Goal: Information Seeking & Learning: Understand process/instructions

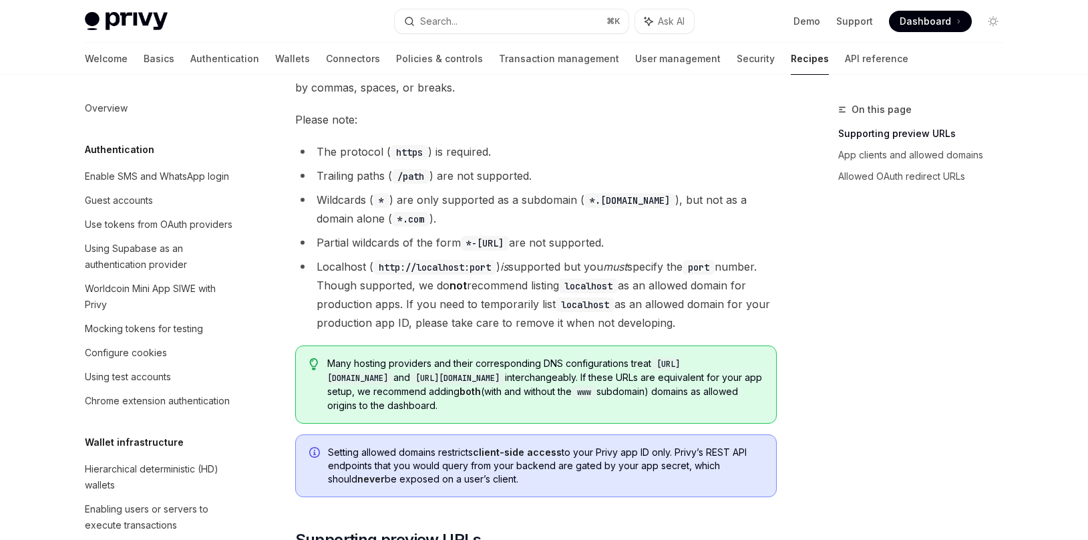
scroll to position [415, 0]
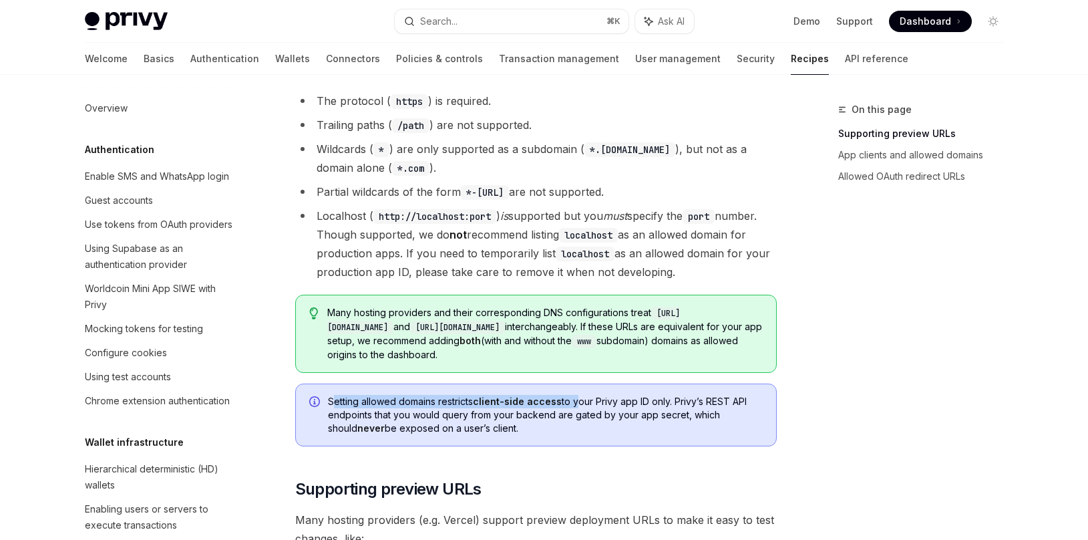
drag, startPoint x: 331, startPoint y: 402, endPoint x: 574, endPoint y: 401, distance: 243.1
click at [574, 401] on span "Setting allowed domains restricts client-side access to your Privy app ID only.…" at bounding box center [545, 415] width 435 height 40
click at [326, 401] on div "Setting allowed domains restricts client-side access to your Privy app ID only.…" at bounding box center [536, 414] width 482 height 63
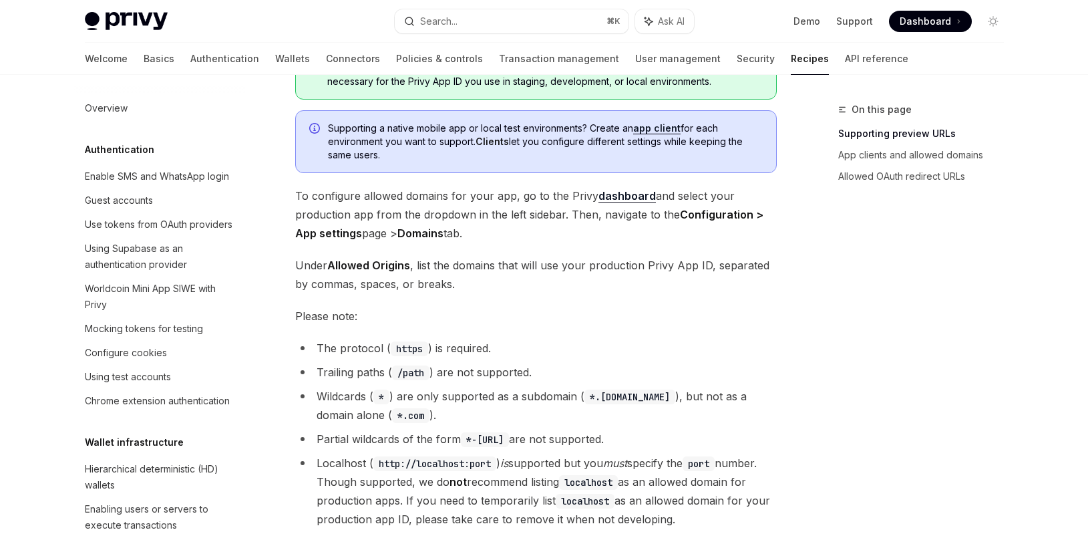
scroll to position [162, 0]
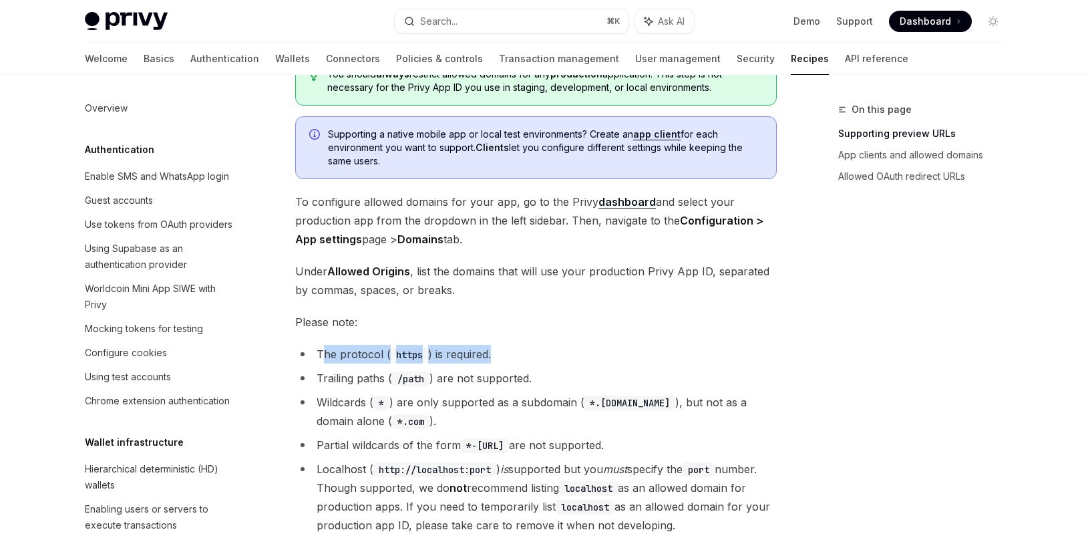
drag, startPoint x: 320, startPoint y: 357, endPoint x: 492, endPoint y: 354, distance: 172.4
click at [492, 354] on li "The protocol ( https ) is required." at bounding box center [536, 354] width 482 height 19
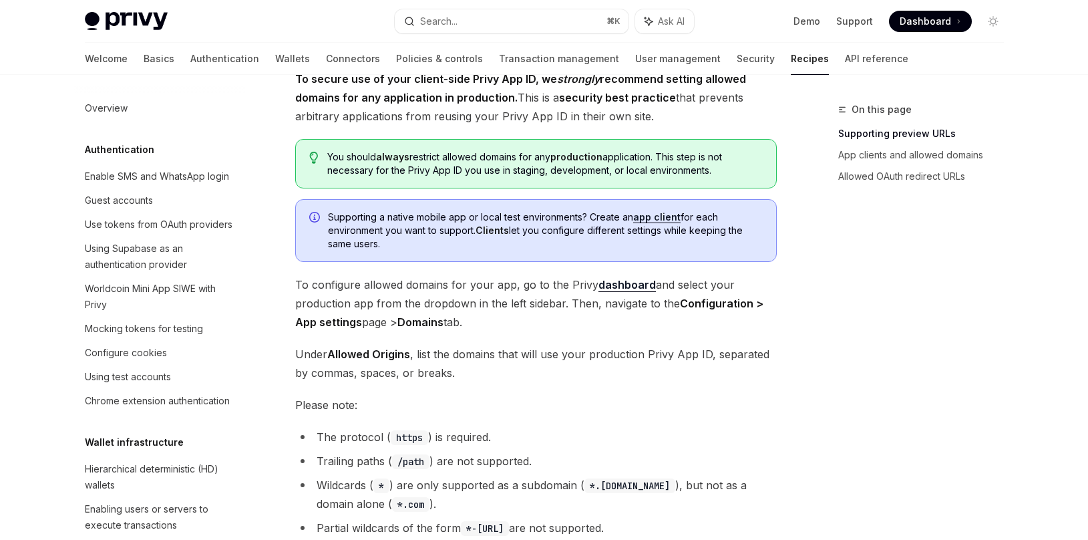
scroll to position [82, 0]
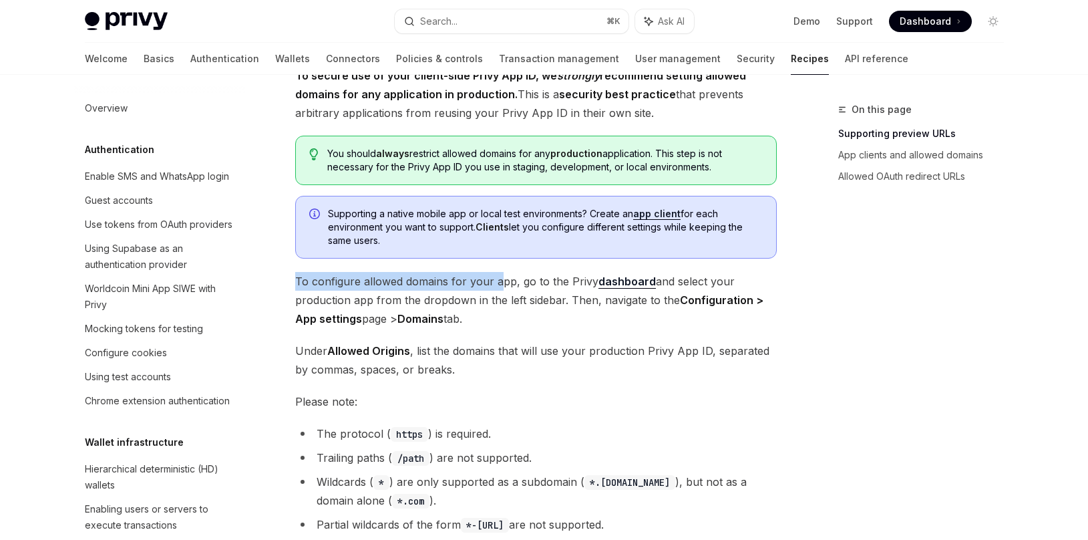
drag, startPoint x: 292, startPoint y: 281, endPoint x: 496, endPoint y: 282, distance: 204.4
click at [496, 282] on span "To configure allowed domains for your app, go to the Privy dashboard and select…" at bounding box center [536, 300] width 482 height 56
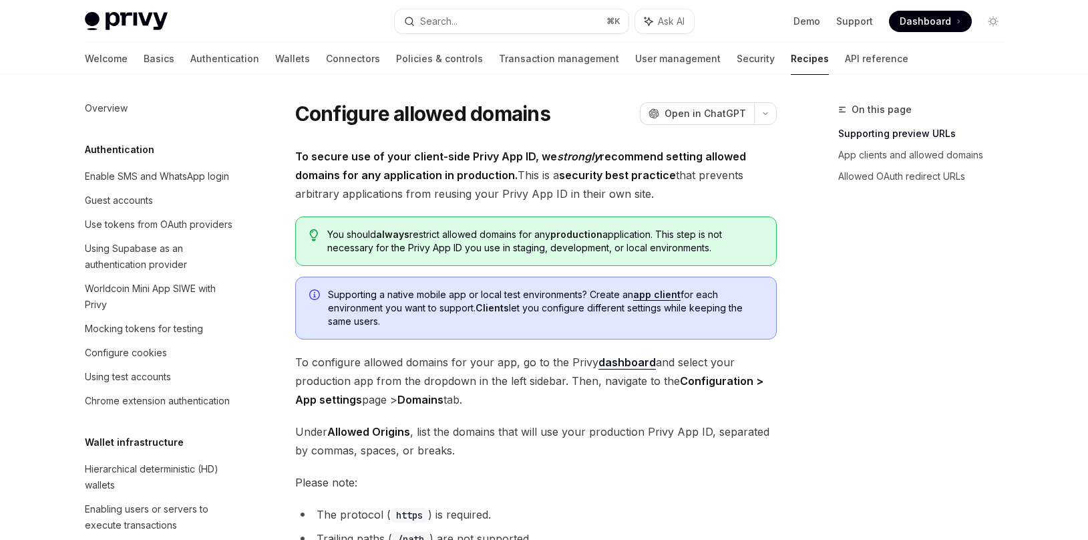
scroll to position [0, 0]
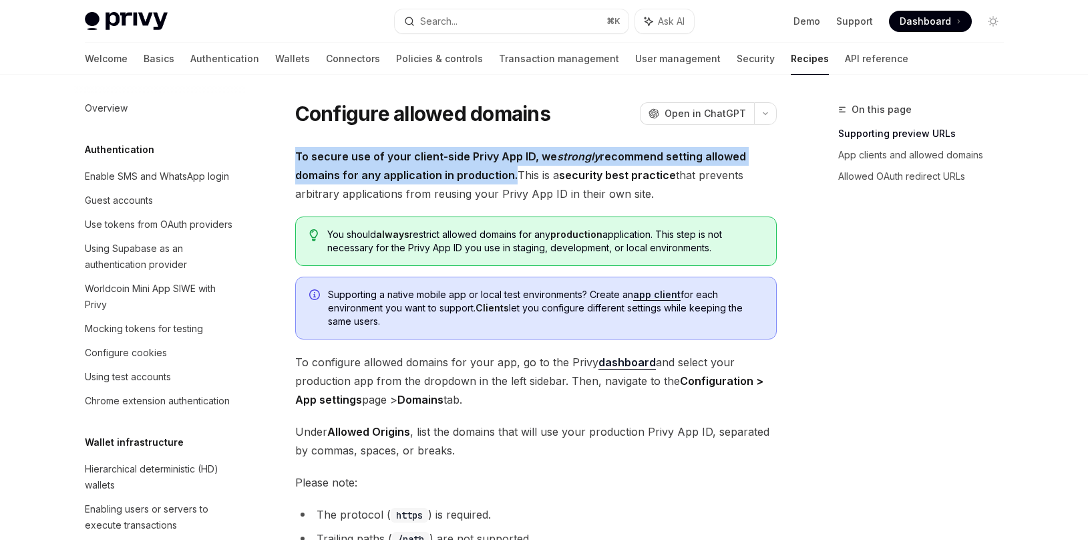
drag, startPoint x: 295, startPoint y: 153, endPoint x: 506, endPoint y: 170, distance: 211.8
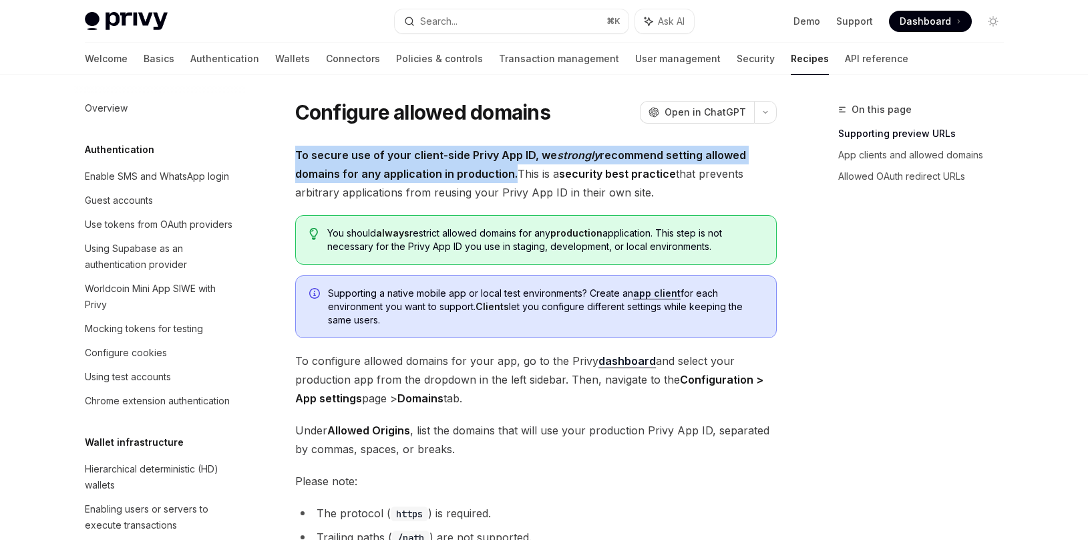
click at [506, 170] on strong "To secure use of your client-side Privy App ID, we strongly recommend setting a…" at bounding box center [520, 164] width 451 height 32
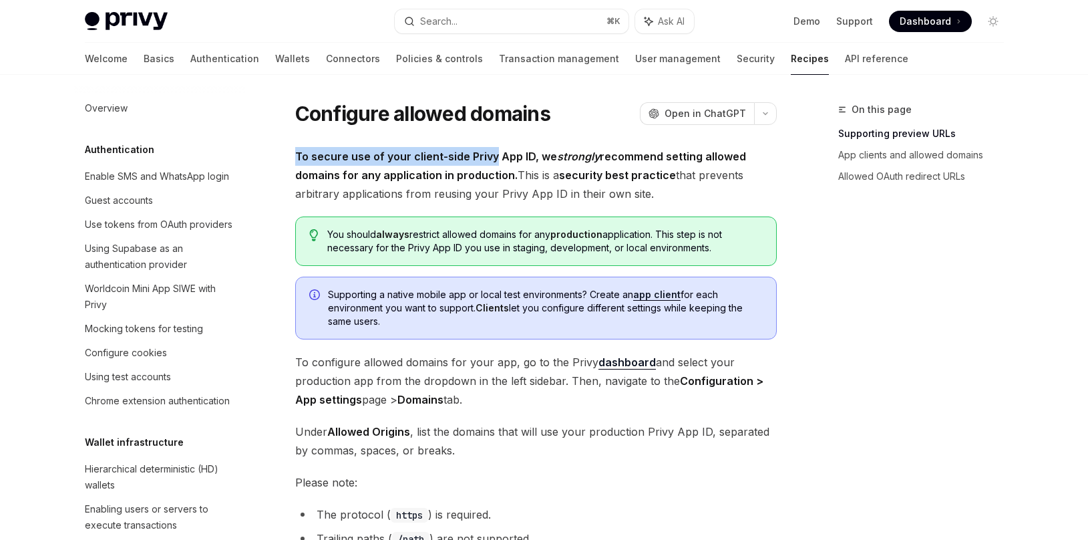
drag, startPoint x: 291, startPoint y: 156, endPoint x: 494, endPoint y: 157, distance: 203.1
click at [494, 157] on strong "To secure use of your client-side Privy App ID, we strongly recommend setting a…" at bounding box center [520, 166] width 451 height 32
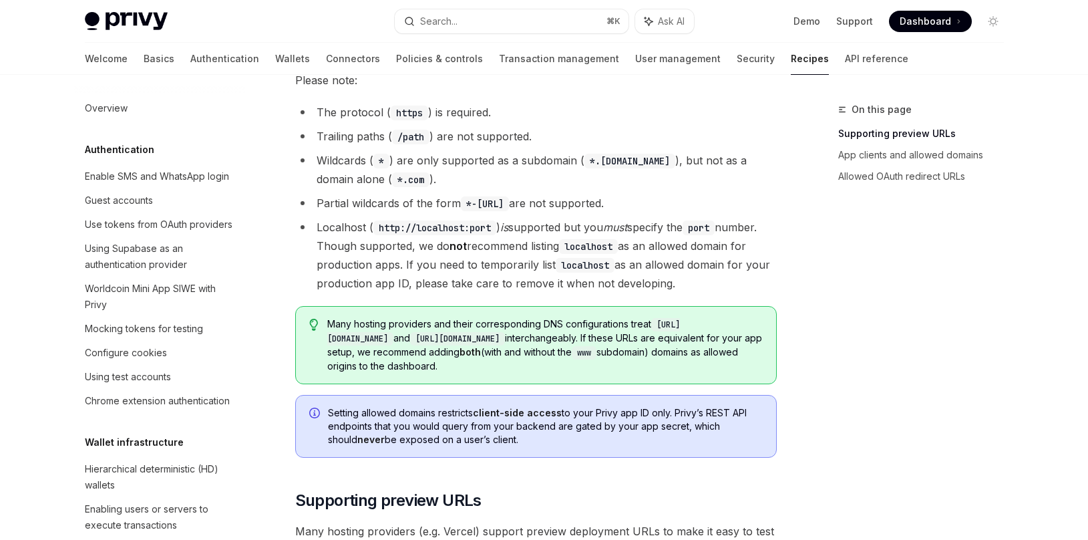
scroll to position [427, 0]
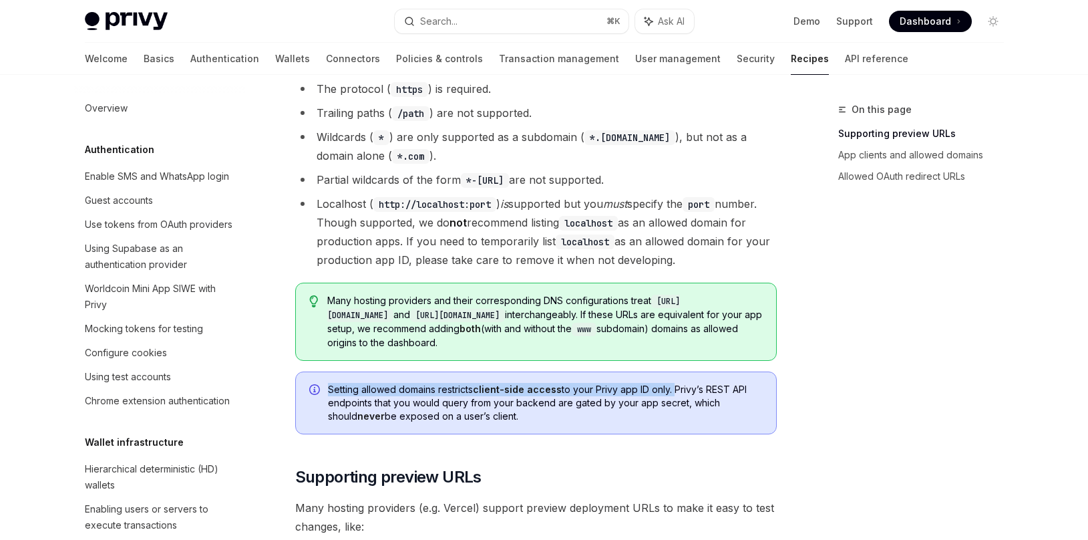
drag, startPoint x: 326, startPoint y: 390, endPoint x: 673, endPoint y: 391, distance: 347.3
click at [673, 391] on div "Setting allowed domains restricts client-side access to your Privy app ID only.…" at bounding box center [536, 402] width 482 height 63
copy span "Setting allowed domains restricts client-side access to your Privy app ID only."
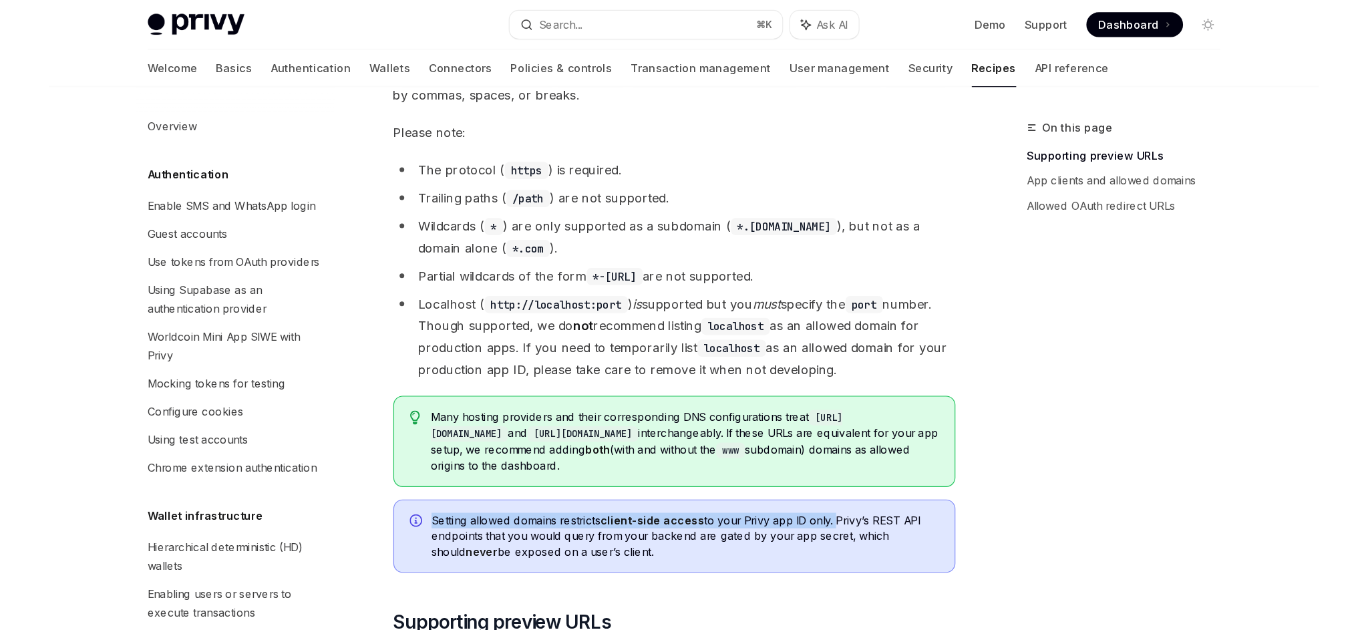
scroll to position [341, 0]
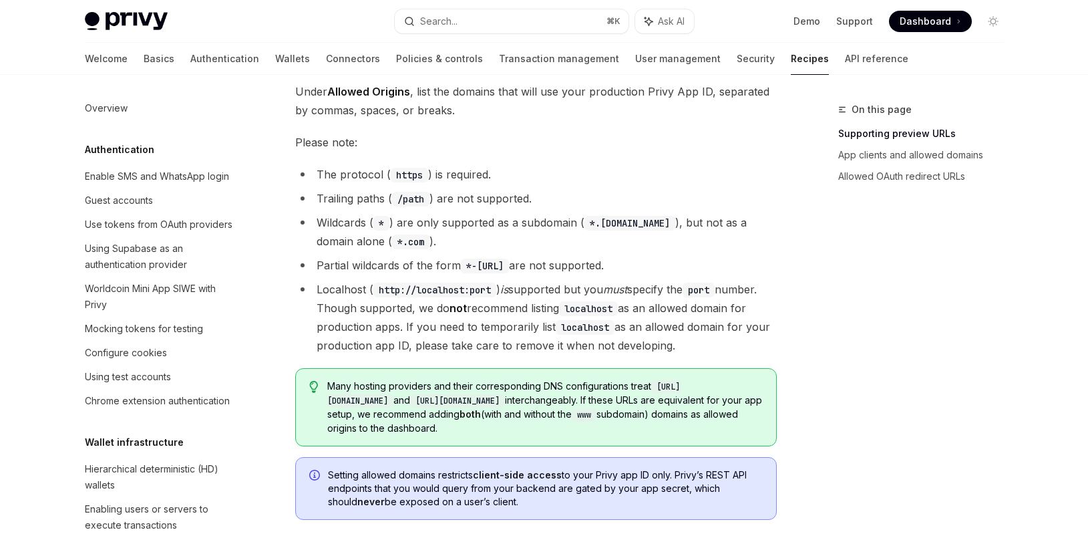
click at [520, 110] on span "Under Allowed Origins , list the domains that will use your production Privy Ap…" at bounding box center [536, 100] width 482 height 37
type textarea "*"
